Goal: Information Seeking & Learning: Learn about a topic

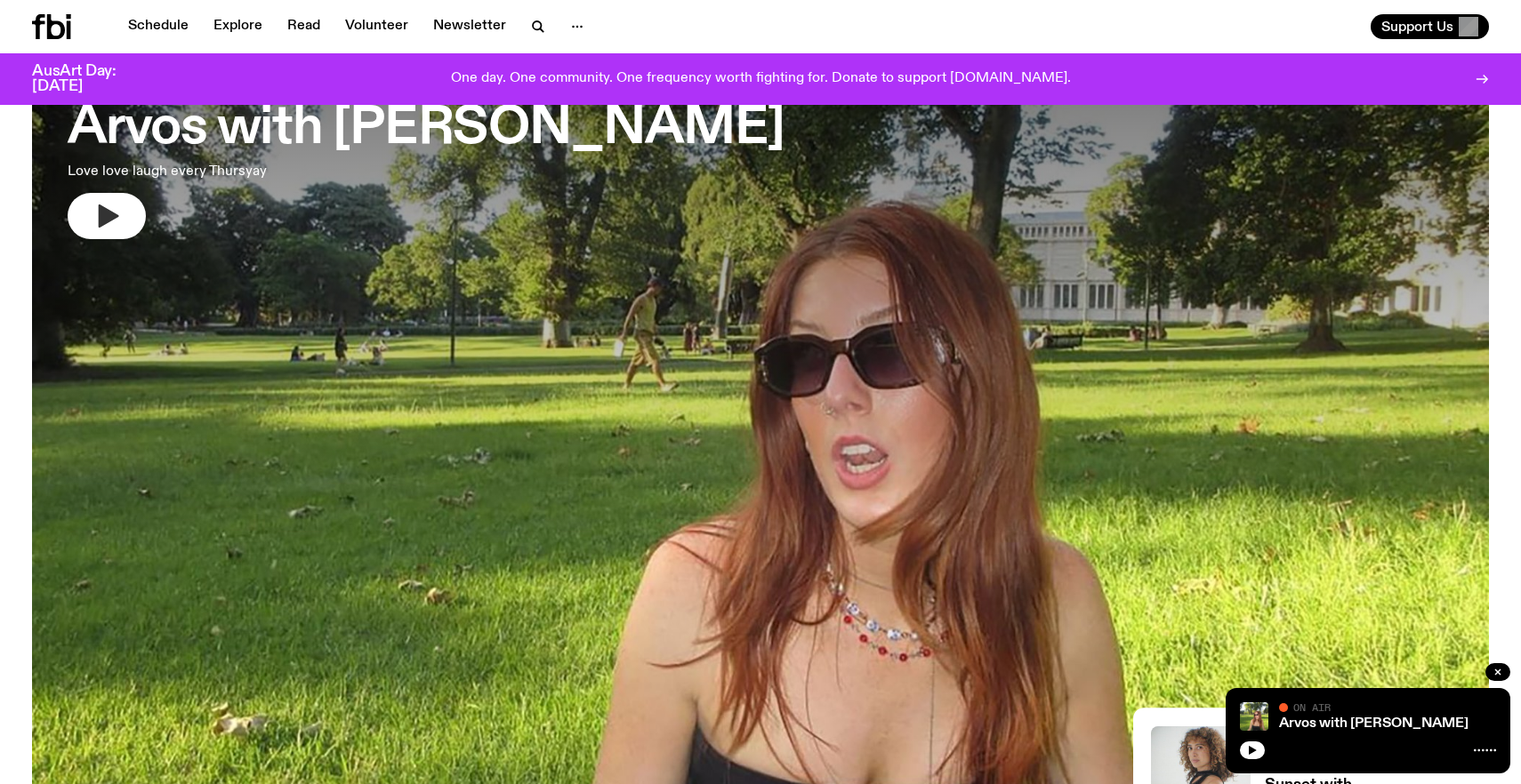
scroll to position [143, 0]
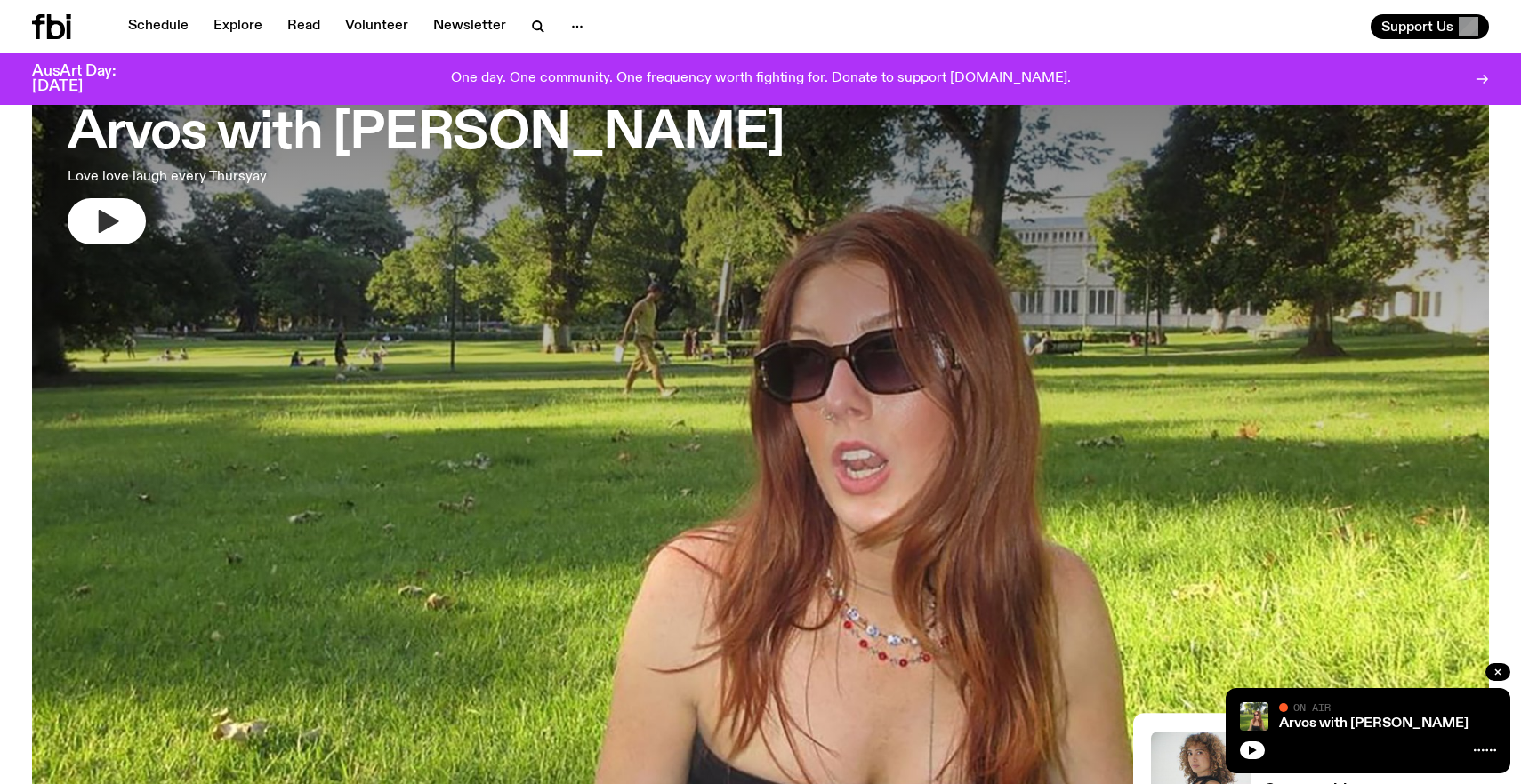
click at [107, 225] on icon "button" at bounding box center [108, 222] width 20 height 23
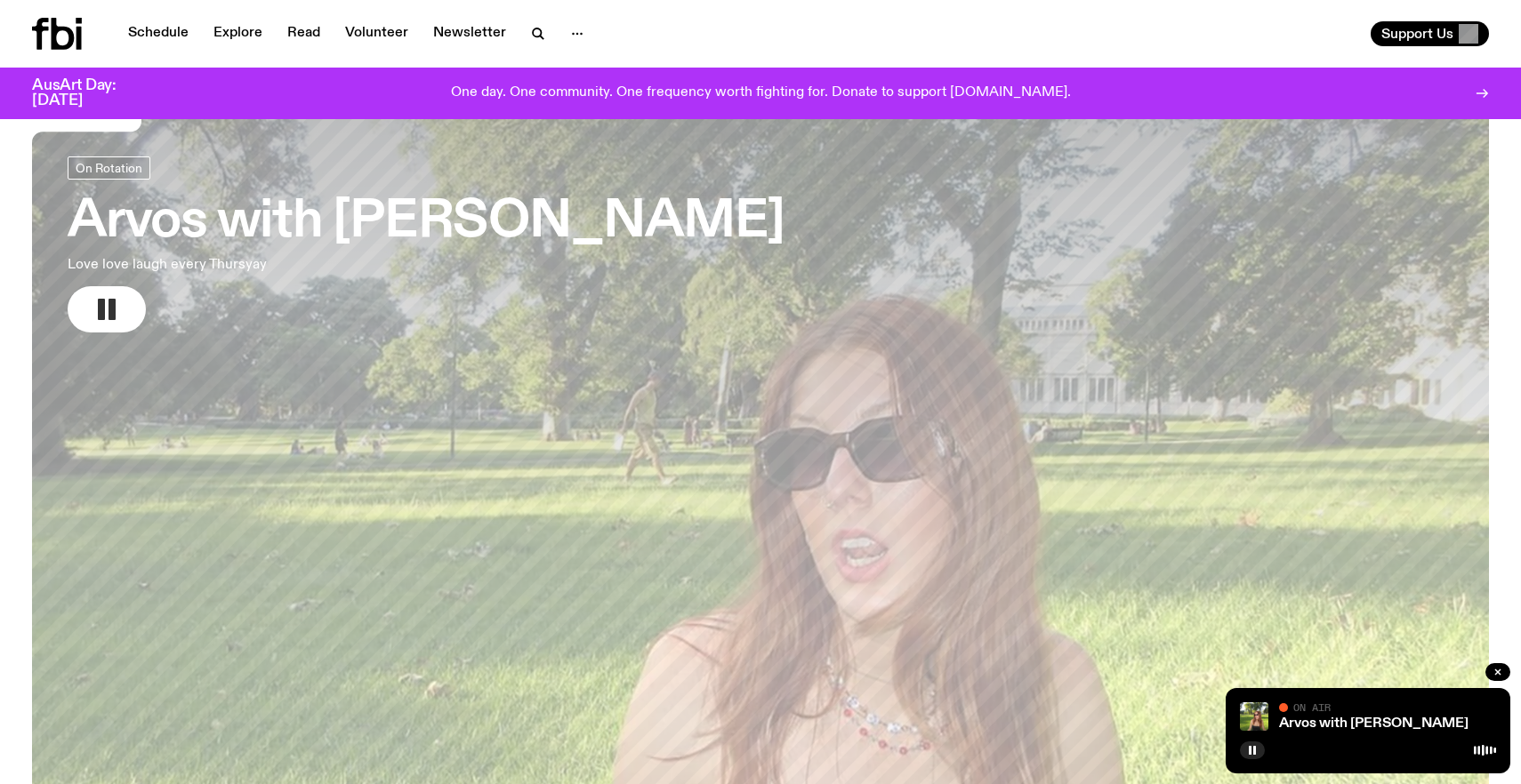
scroll to position [0, 0]
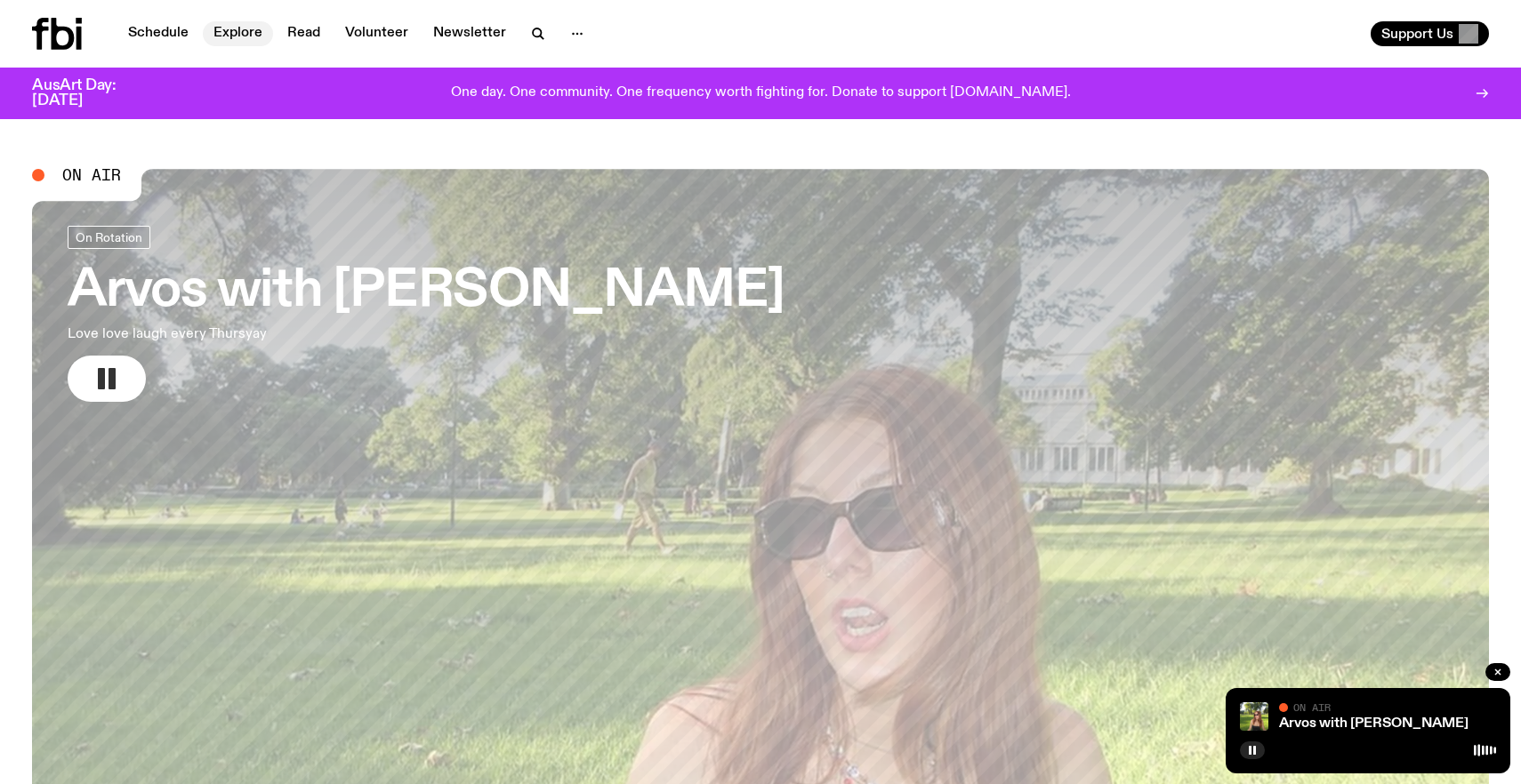
click at [218, 34] on link "Explore" at bounding box center [237, 34] width 70 height 25
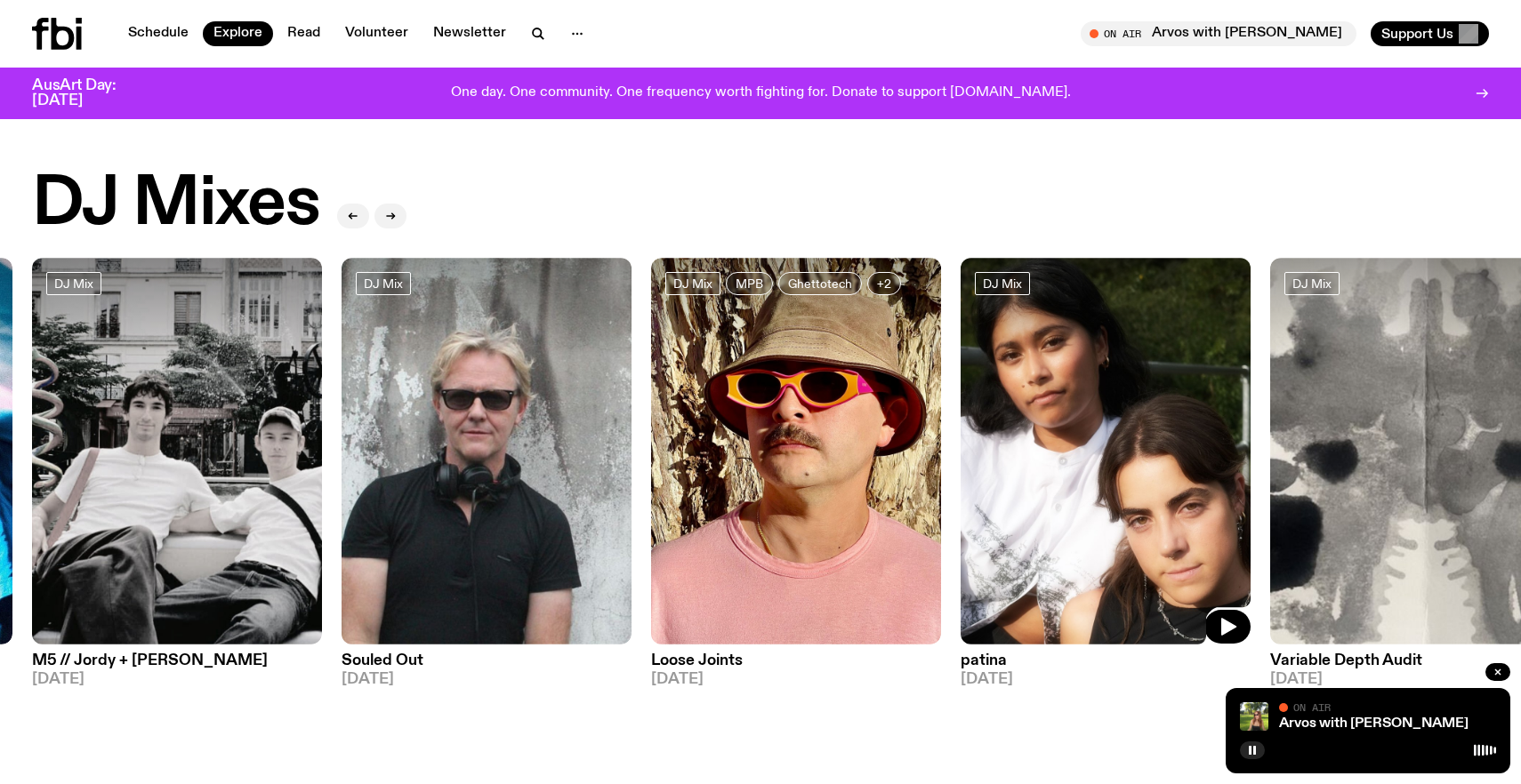
click at [1063, 472] on img at bounding box center [1105, 450] width 290 height 387
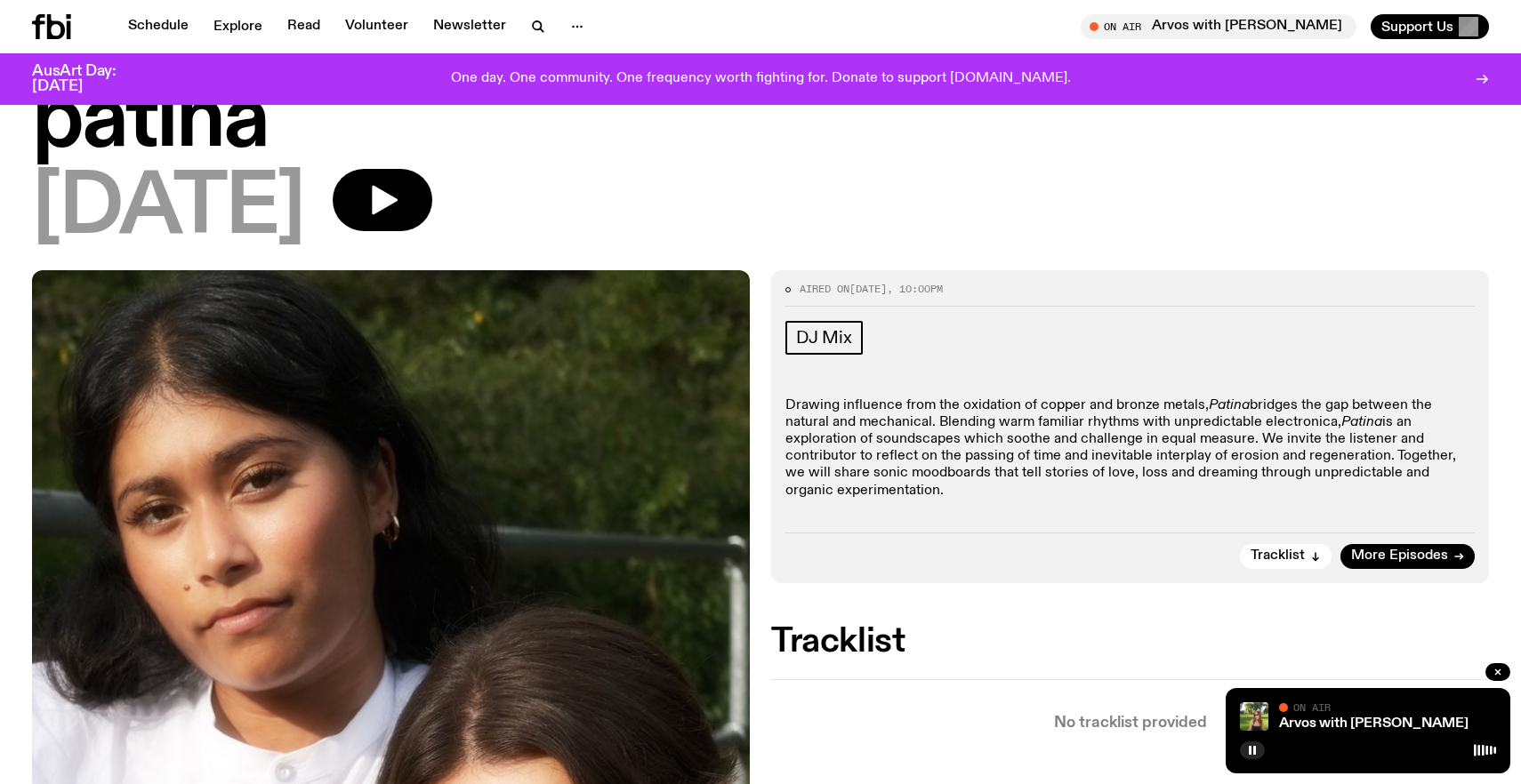
scroll to position [41, 0]
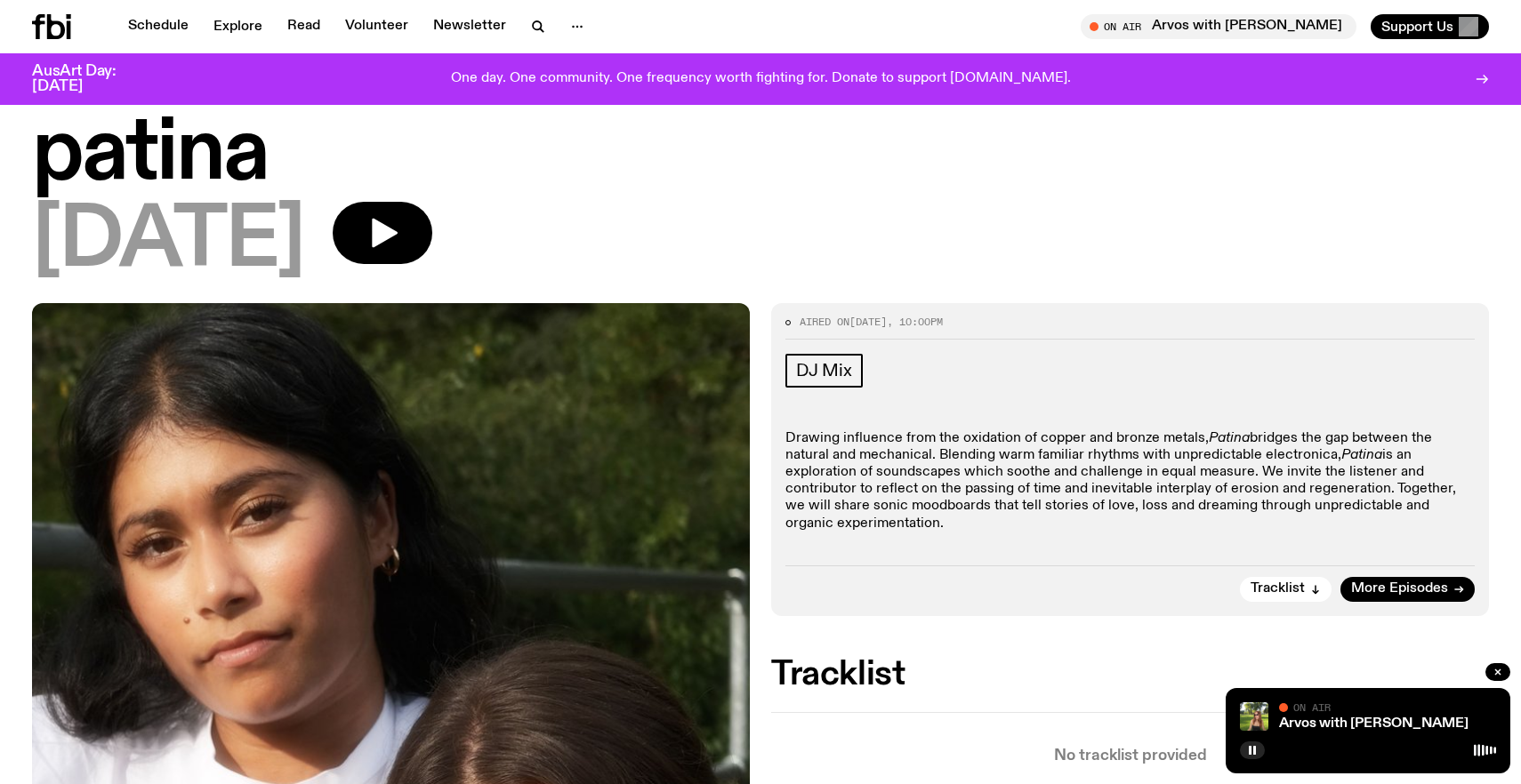
click at [434, 193] on h1 "patina" at bounding box center [760, 154] width 1457 height 80
click at [432, 210] on button "button" at bounding box center [382, 232] width 99 height 63
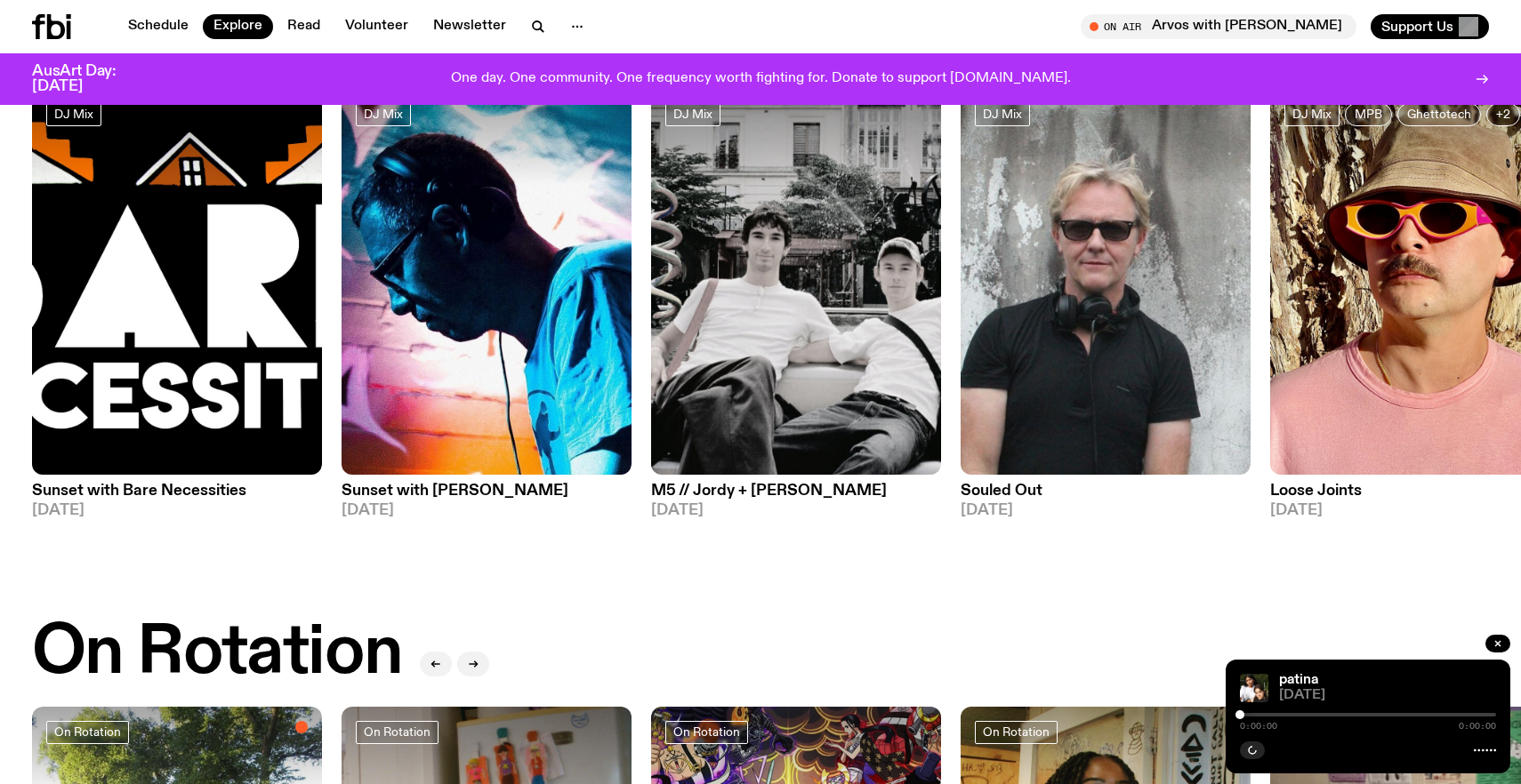
scroll to position [157, 0]
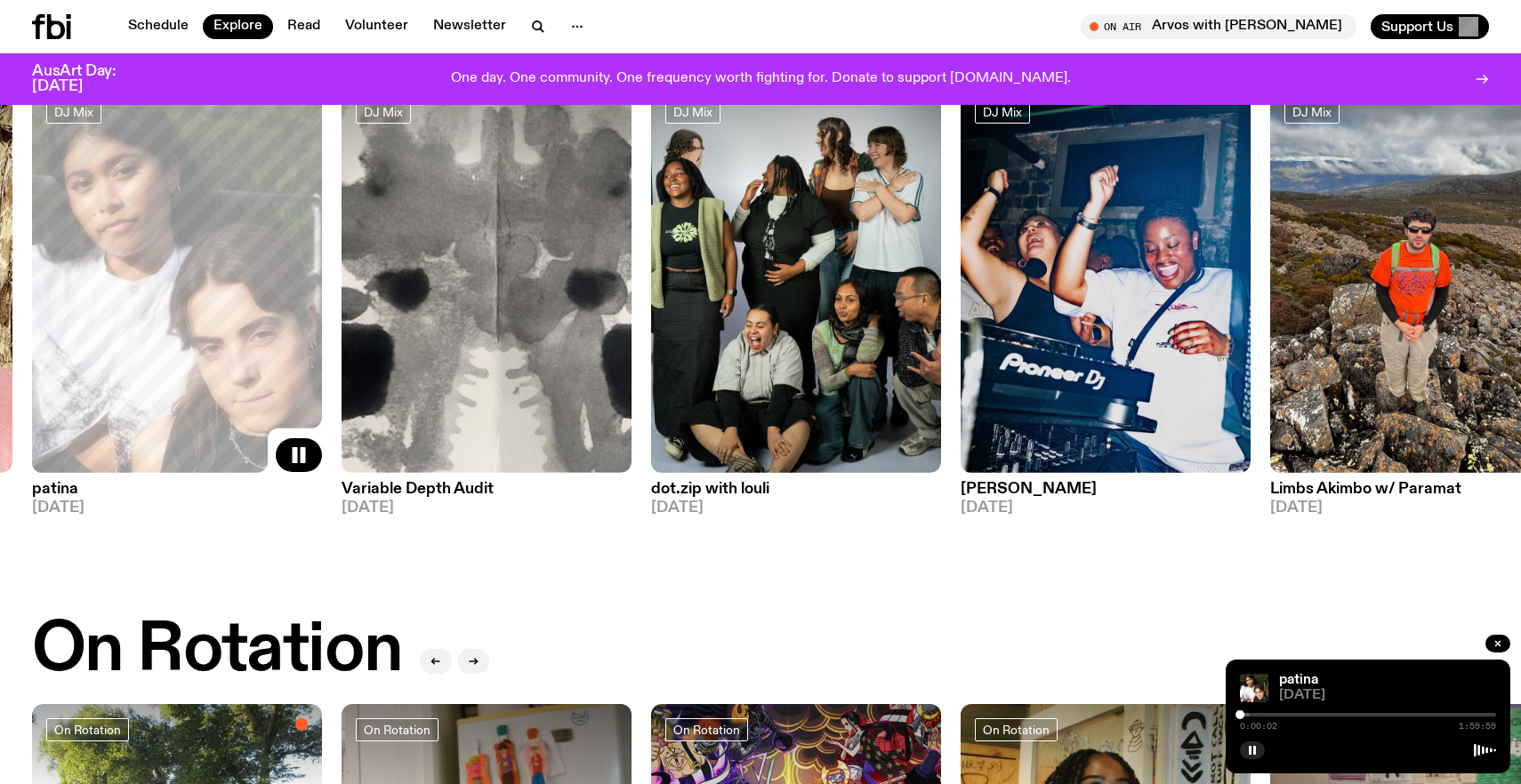
click at [1273, 714] on div at bounding box center [1369, 716] width 257 height 4
click at [1253, 715] on div at bounding box center [1145, 716] width 257 height 4
click at [1369, 339] on img at bounding box center [1415, 279] width 290 height 387
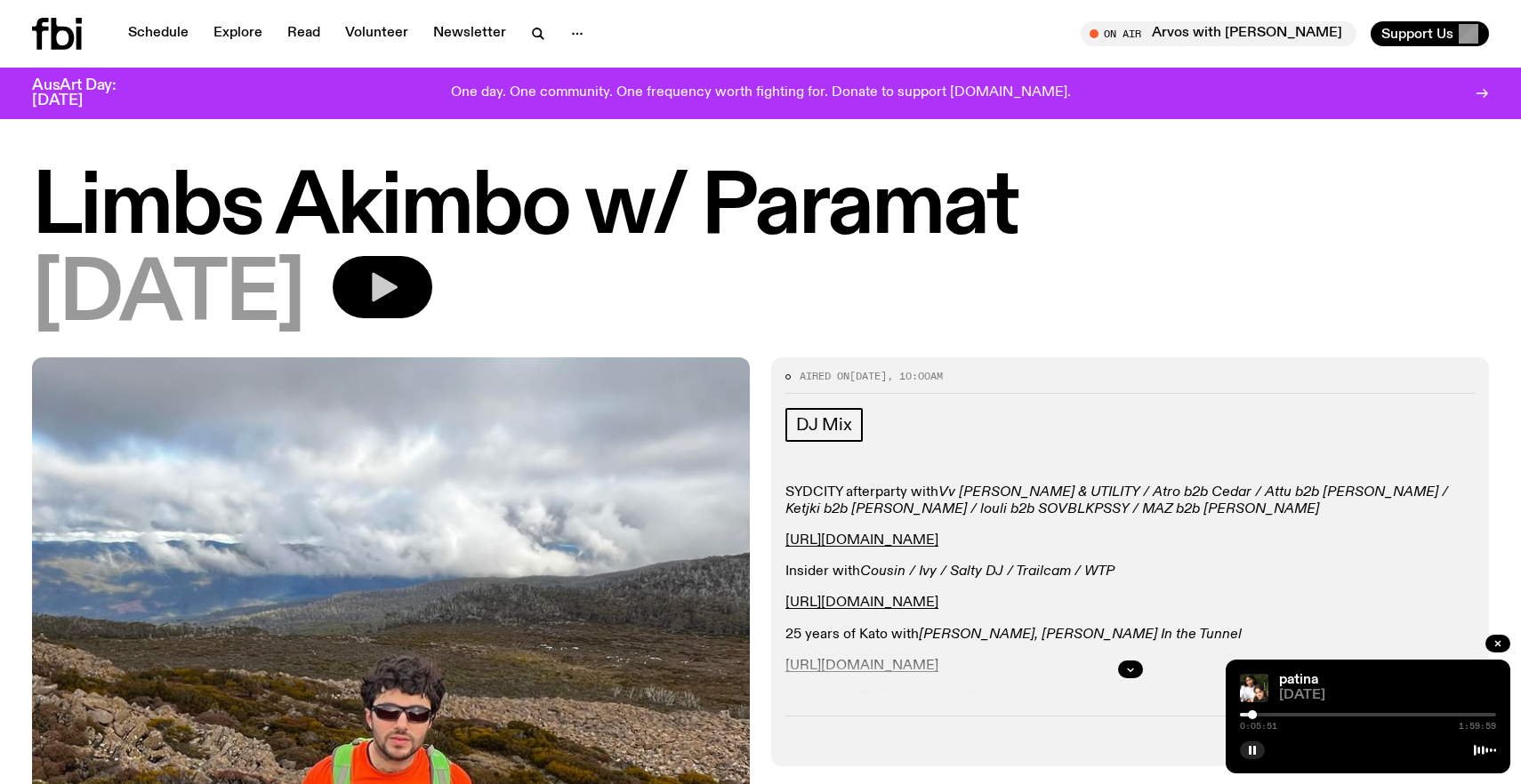
click at [410, 292] on button "button" at bounding box center [382, 287] width 99 height 63
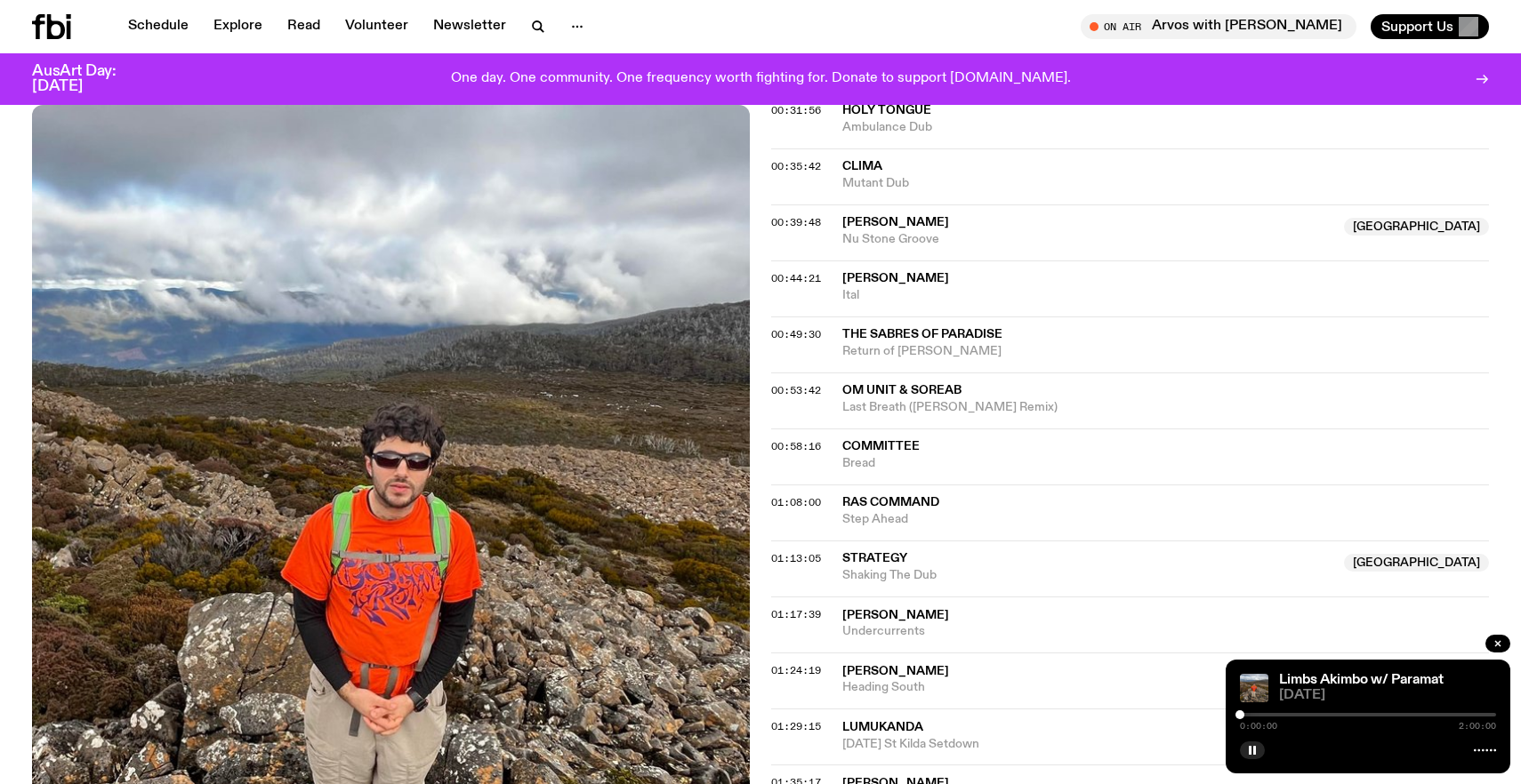
scroll to position [1078, 0]
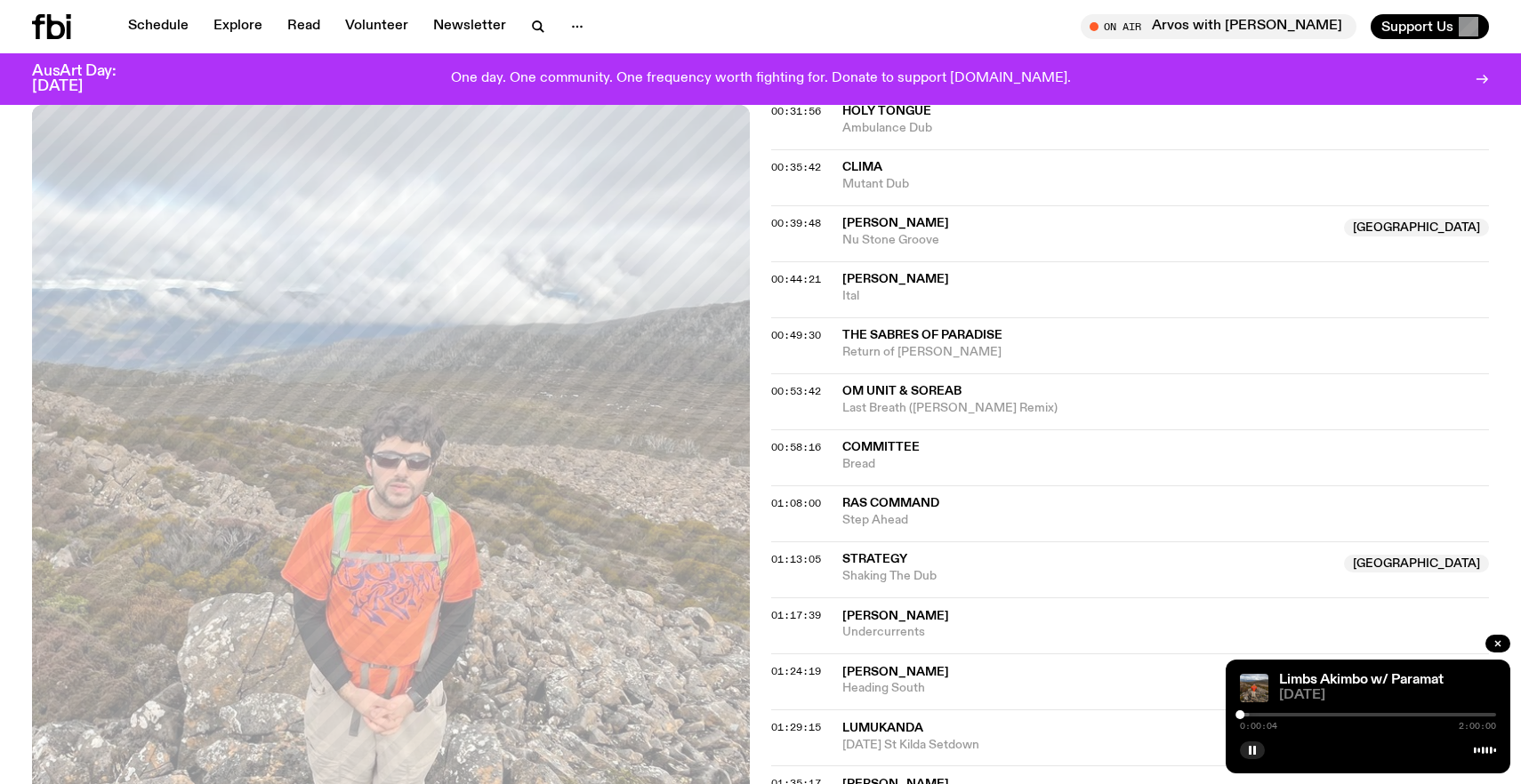
click at [1254, 718] on div "0:00:04 2:00:00" at bounding box center [1369, 720] width 257 height 21
click at [1259, 716] on div at bounding box center [1369, 716] width 257 height 4
click at [1277, 714] on div at bounding box center [1369, 716] width 257 height 4
click at [1290, 713] on div "0:17:05 2:00:00" at bounding box center [1369, 720] width 257 height 21
click at [1297, 708] on div "Limbs Akimbo w/ Paramat [DATE] 0:17:06 2:00:00" at bounding box center [1368, 716] width 285 height 114
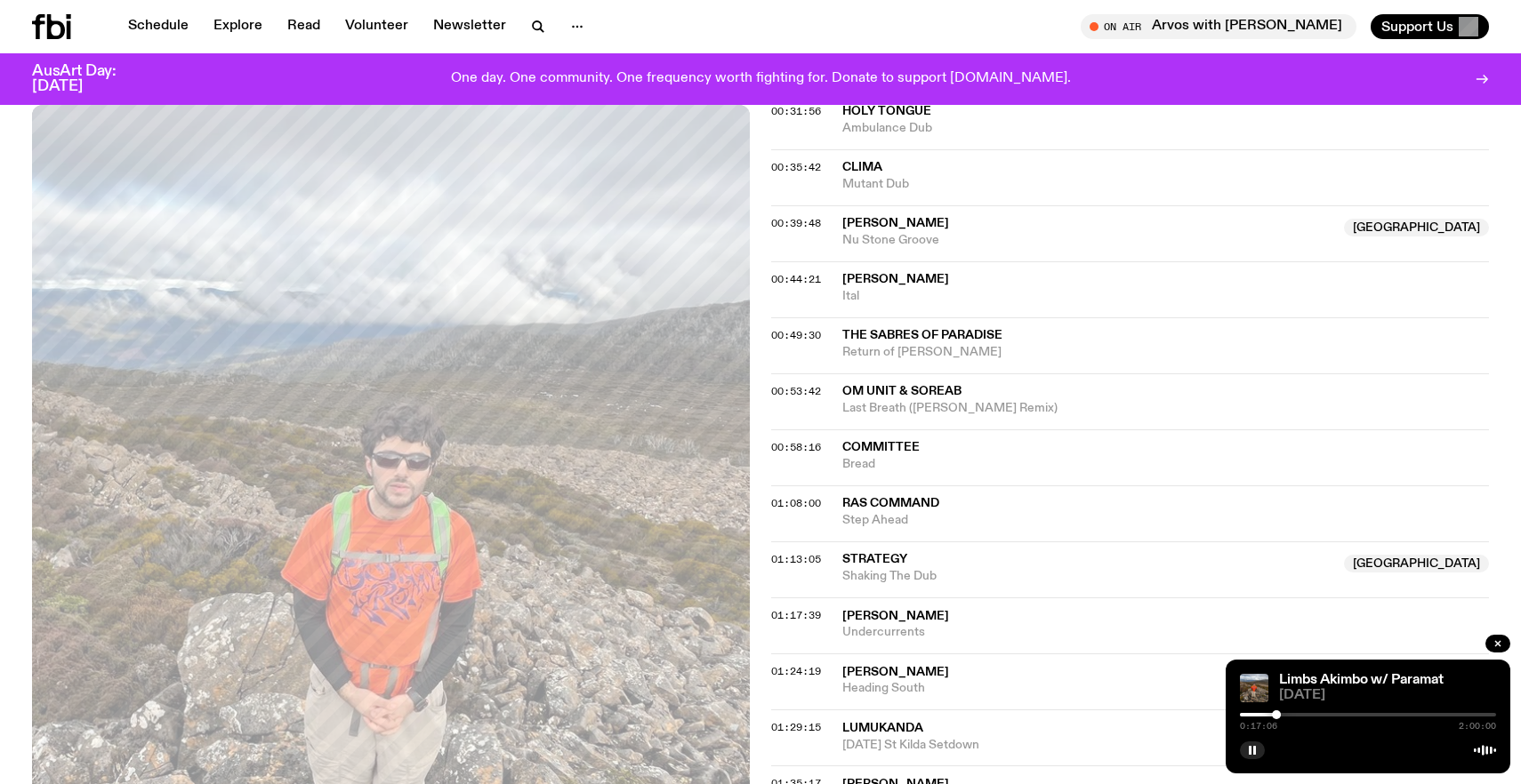
click at [1301, 716] on div at bounding box center [1369, 716] width 257 height 4
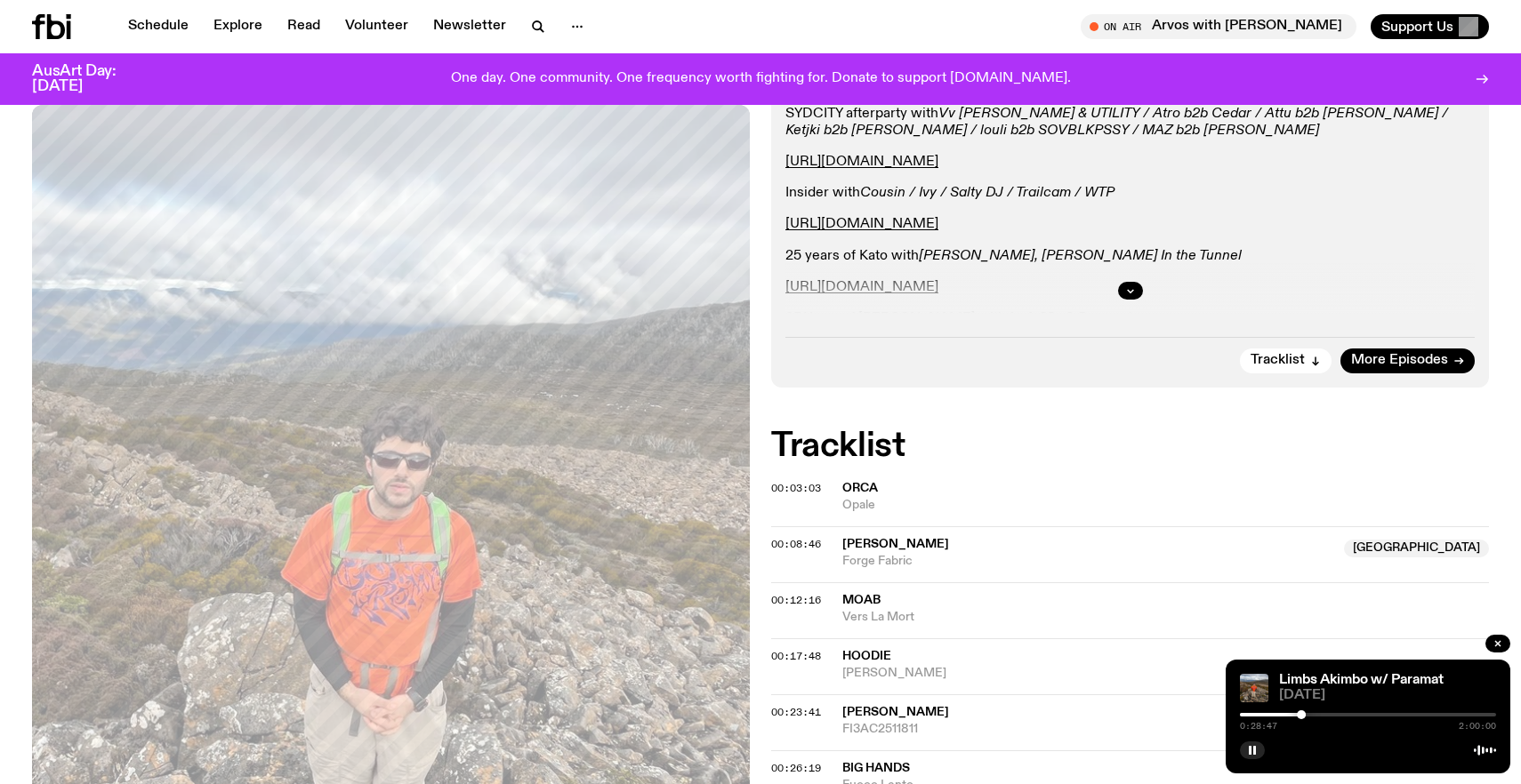
scroll to position [0, 0]
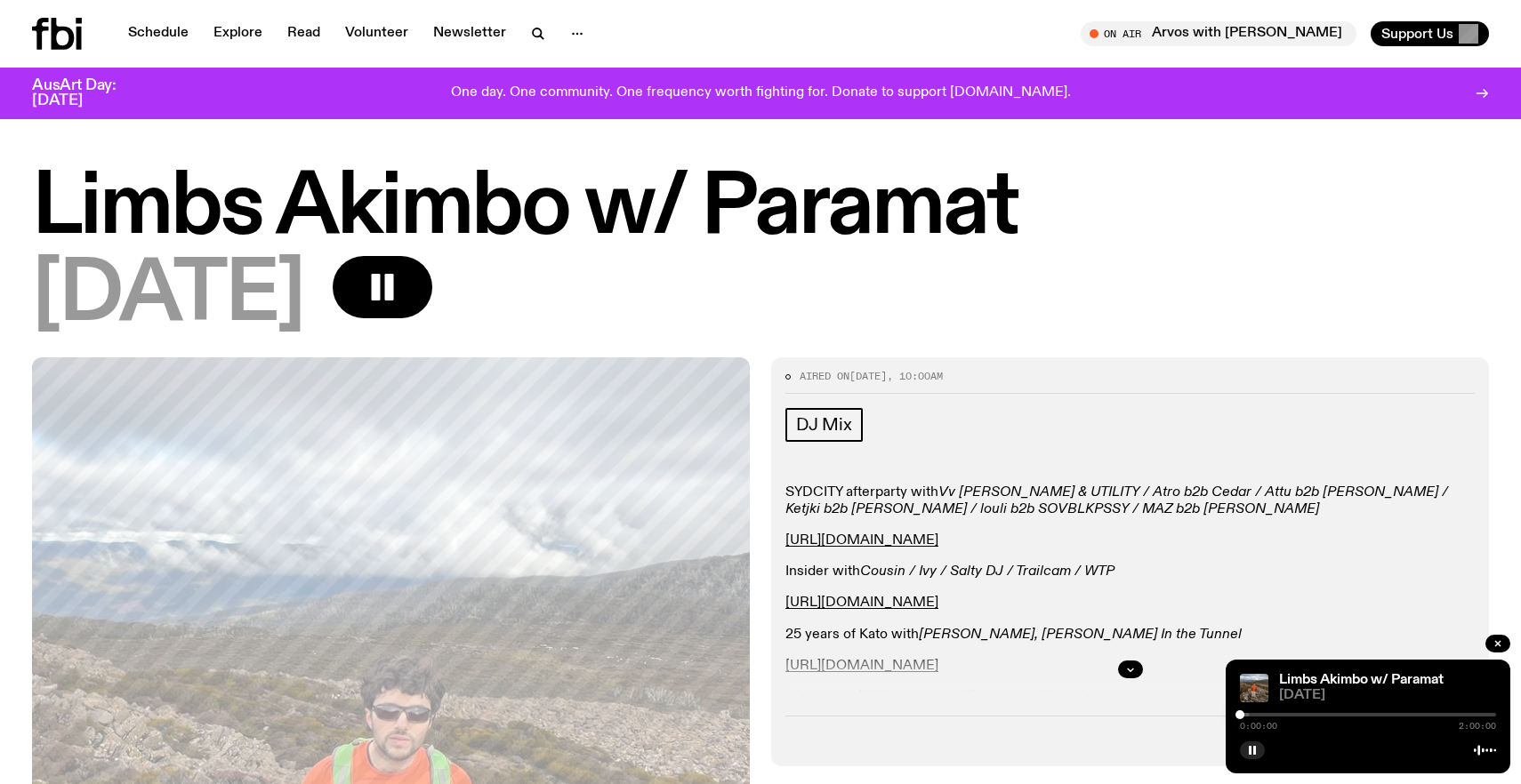
drag, startPoint x: 1300, startPoint y: 712, endPoint x: 1220, endPoint y: 710, distance: 80.0
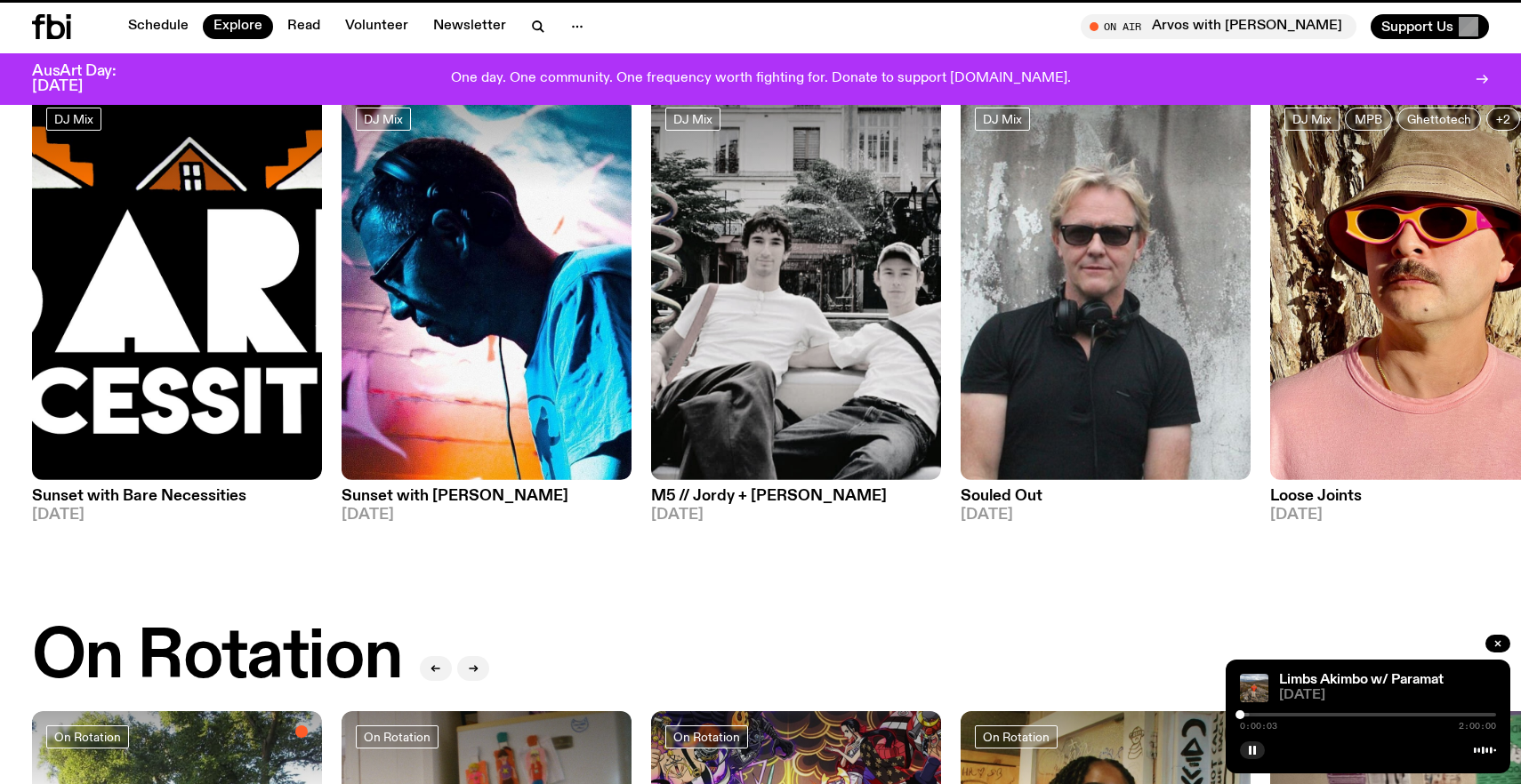
scroll to position [143, 0]
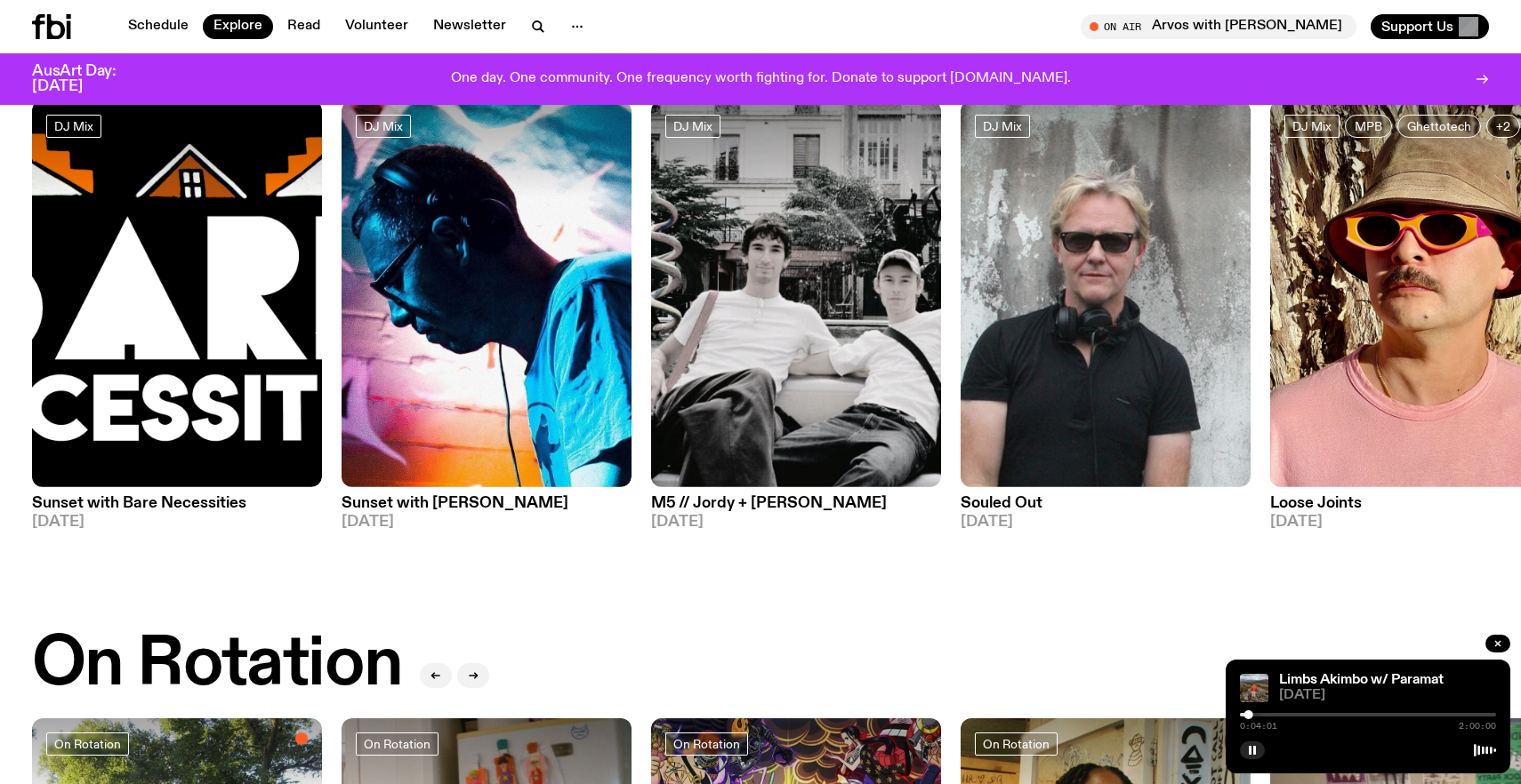
click at [738, 343] on img at bounding box center [796, 293] width 290 height 387
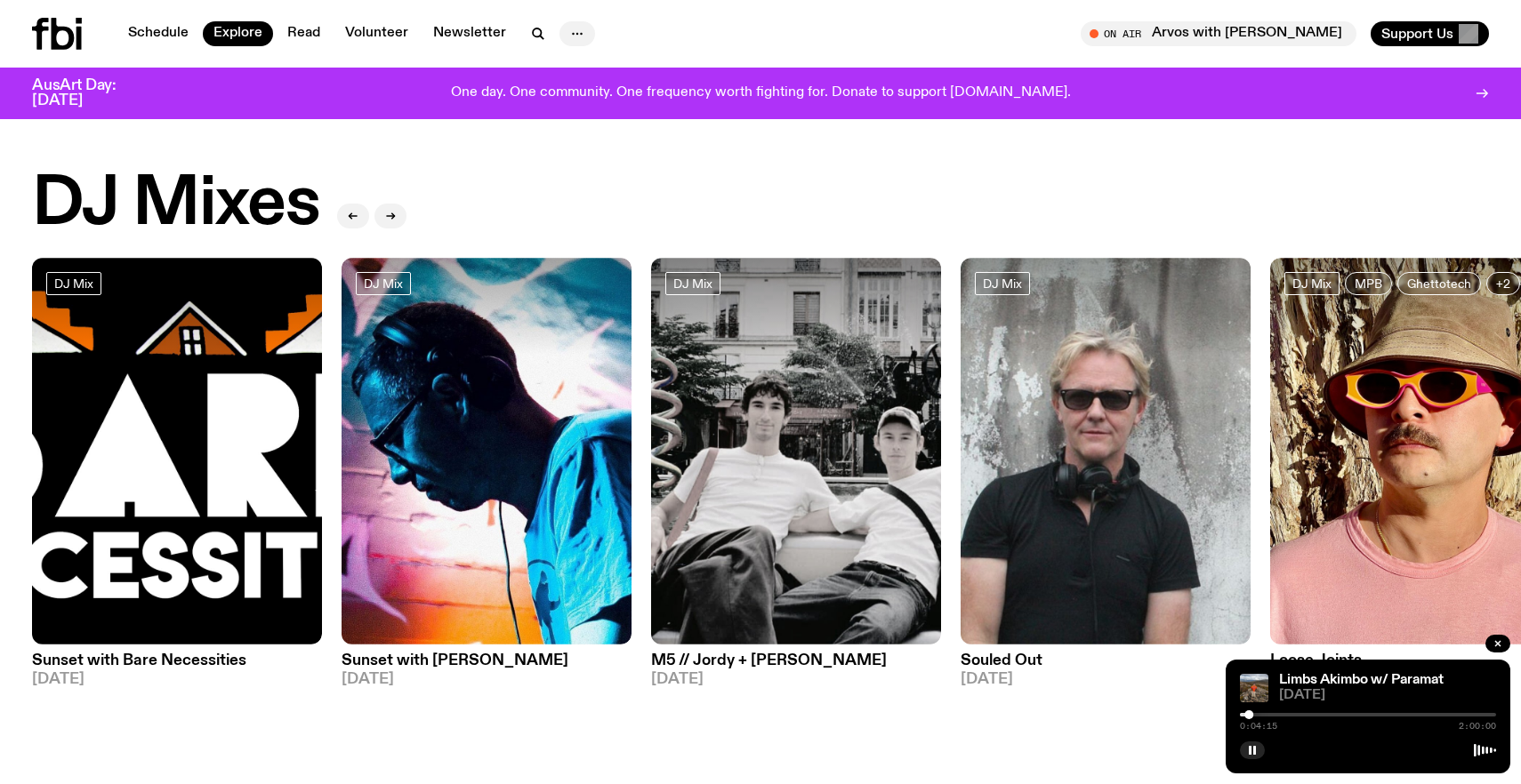
click at [567, 38] on icon "button" at bounding box center [578, 34] width 21 height 21
click at [589, 109] on link "Contact" at bounding box center [577, 101] width 89 height 25
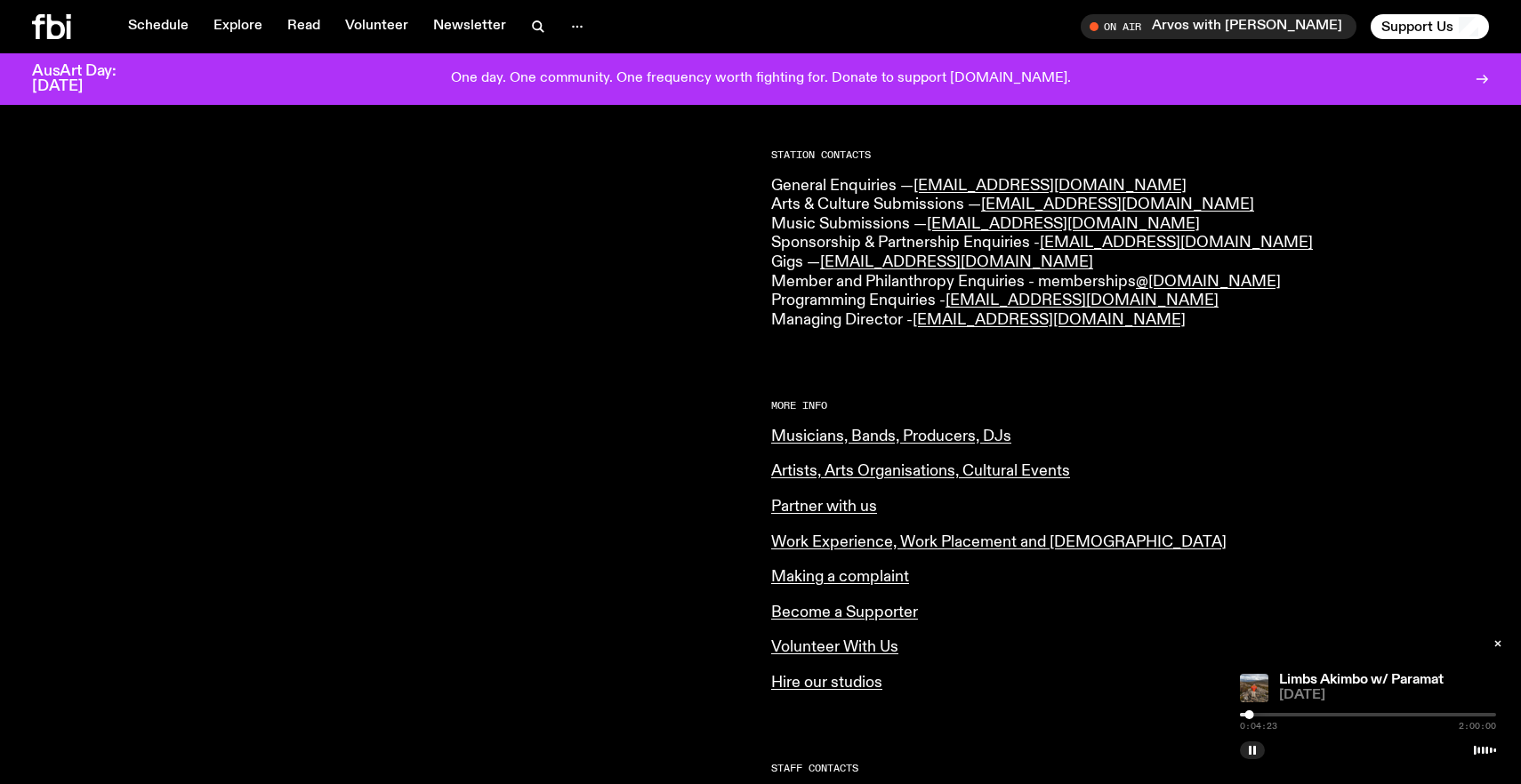
scroll to position [441, 0]
click at [887, 647] on link "Volunteer With Us" at bounding box center [835, 649] width 127 height 16
click at [1260, 753] on button "button" at bounding box center [1253, 750] width 25 height 17
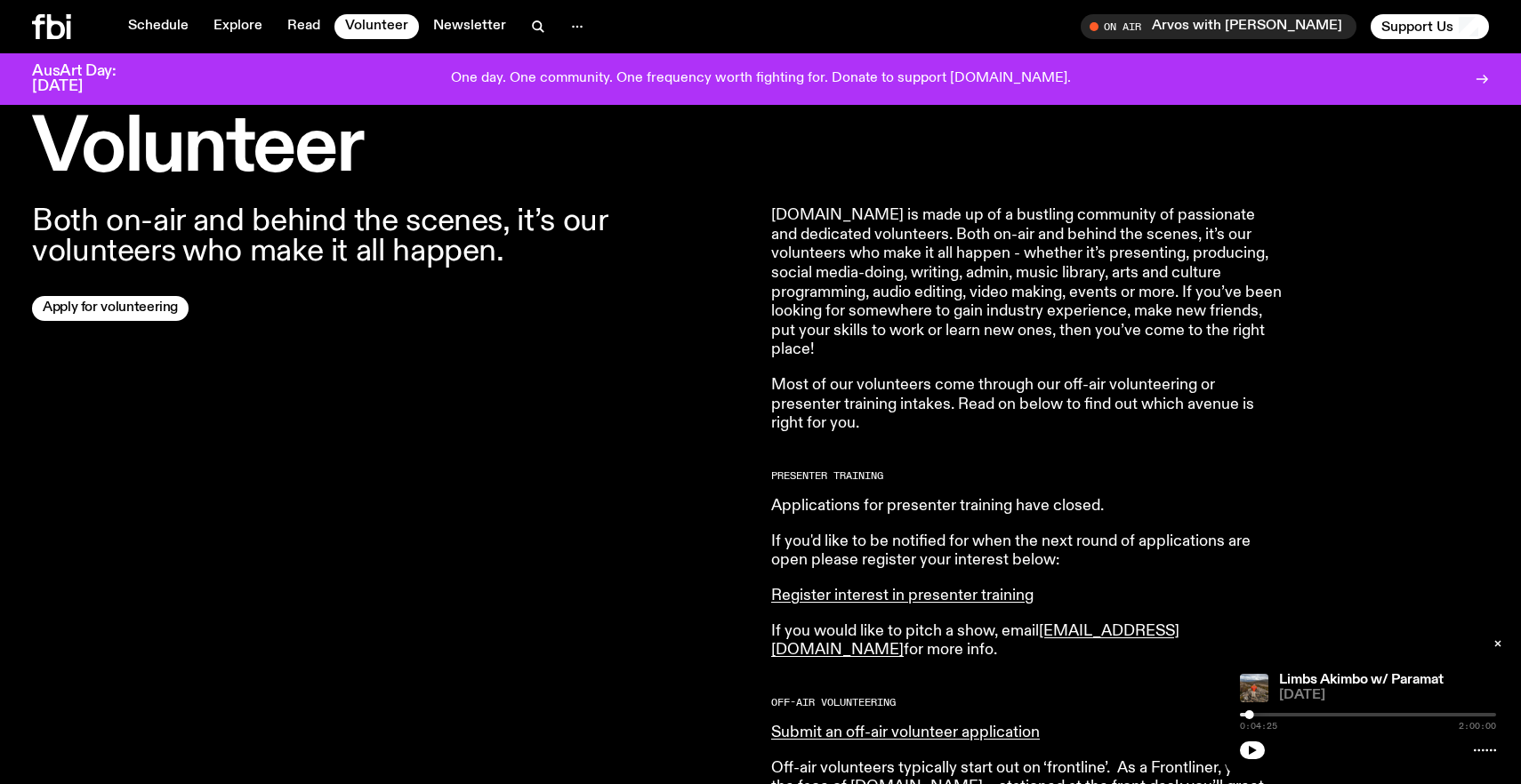
scroll to position [525, 0]
